Goal: Task Accomplishment & Management: Use online tool/utility

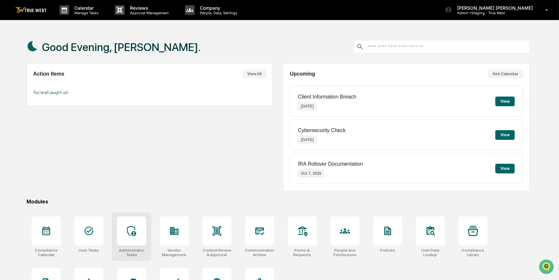
click at [131, 229] on icon at bounding box center [131, 231] width 10 height 10
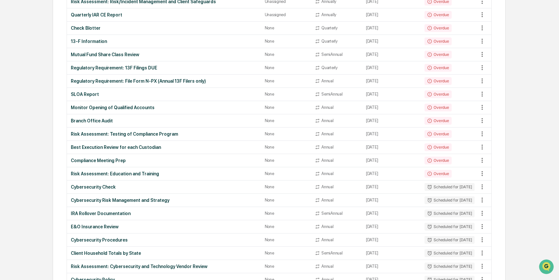
scroll to position [411, 0]
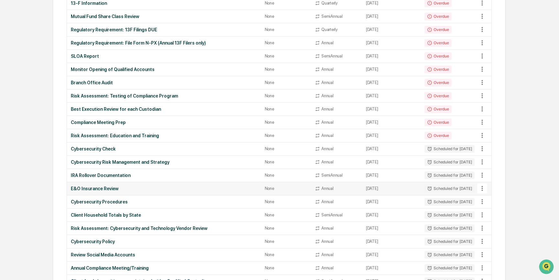
click at [94, 189] on div "E&O Insurance Review" at bounding box center [164, 188] width 186 height 5
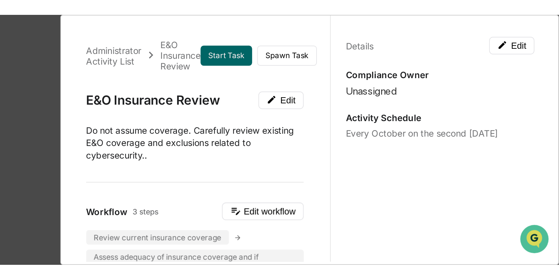
scroll to position [0, 0]
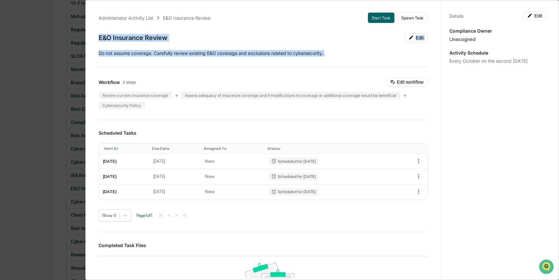
drag, startPoint x: 99, startPoint y: 38, endPoint x: 327, endPoint y: 55, distance: 228.5
click at [327, 55] on div "Administrator Activity List E&O Insurance Review Start Task Spawn Task E&O Insu…" at bounding box center [263, 220] width 344 height 431
copy div "E&O Insurance Review Edit Do not assume coverage. Carefully review existing E&O…"
